Goal: Information Seeking & Learning: Understand process/instructions

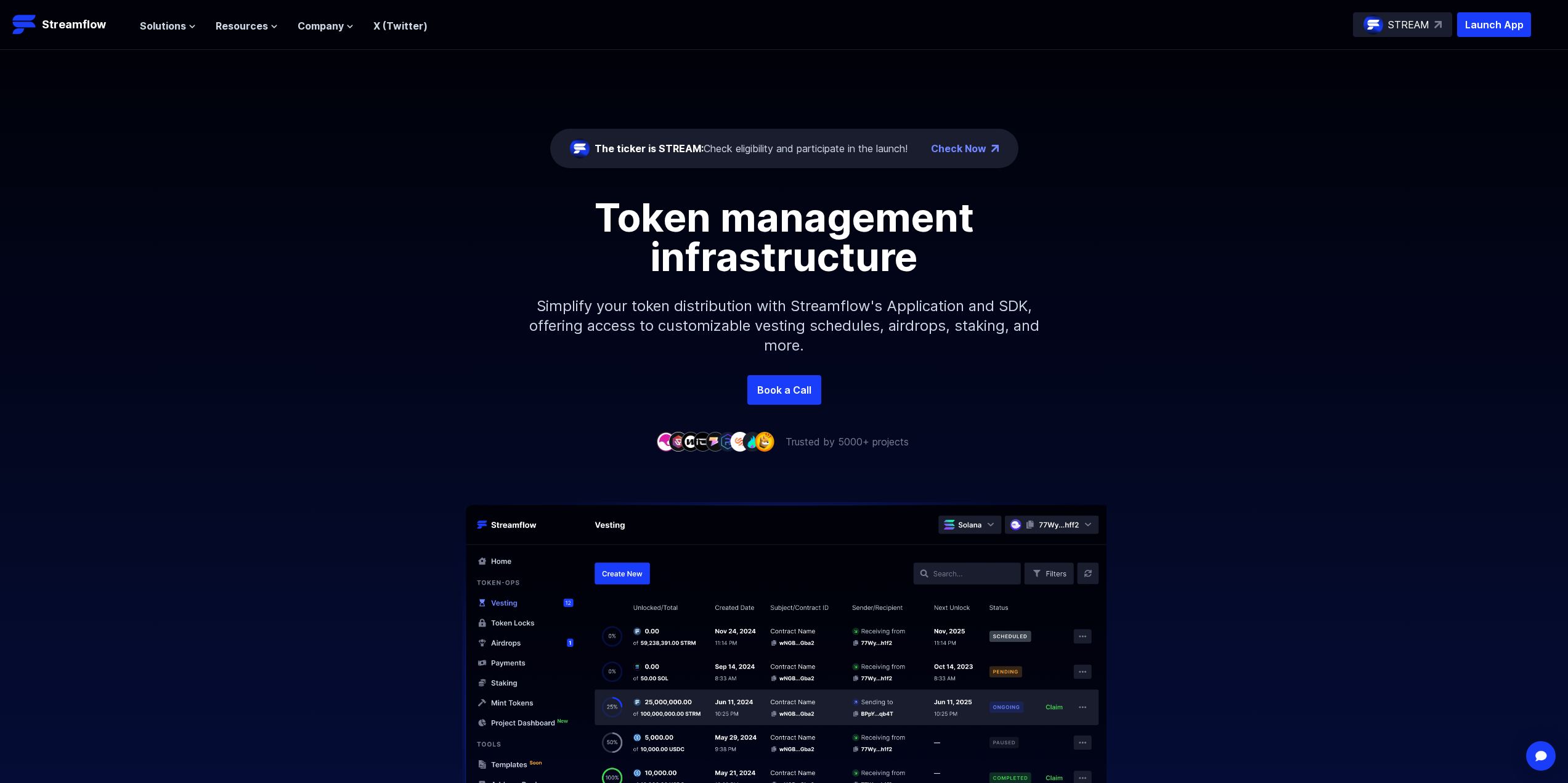
scroll to position [62, 0]
